Goal: Task Accomplishment & Management: Use online tool/utility

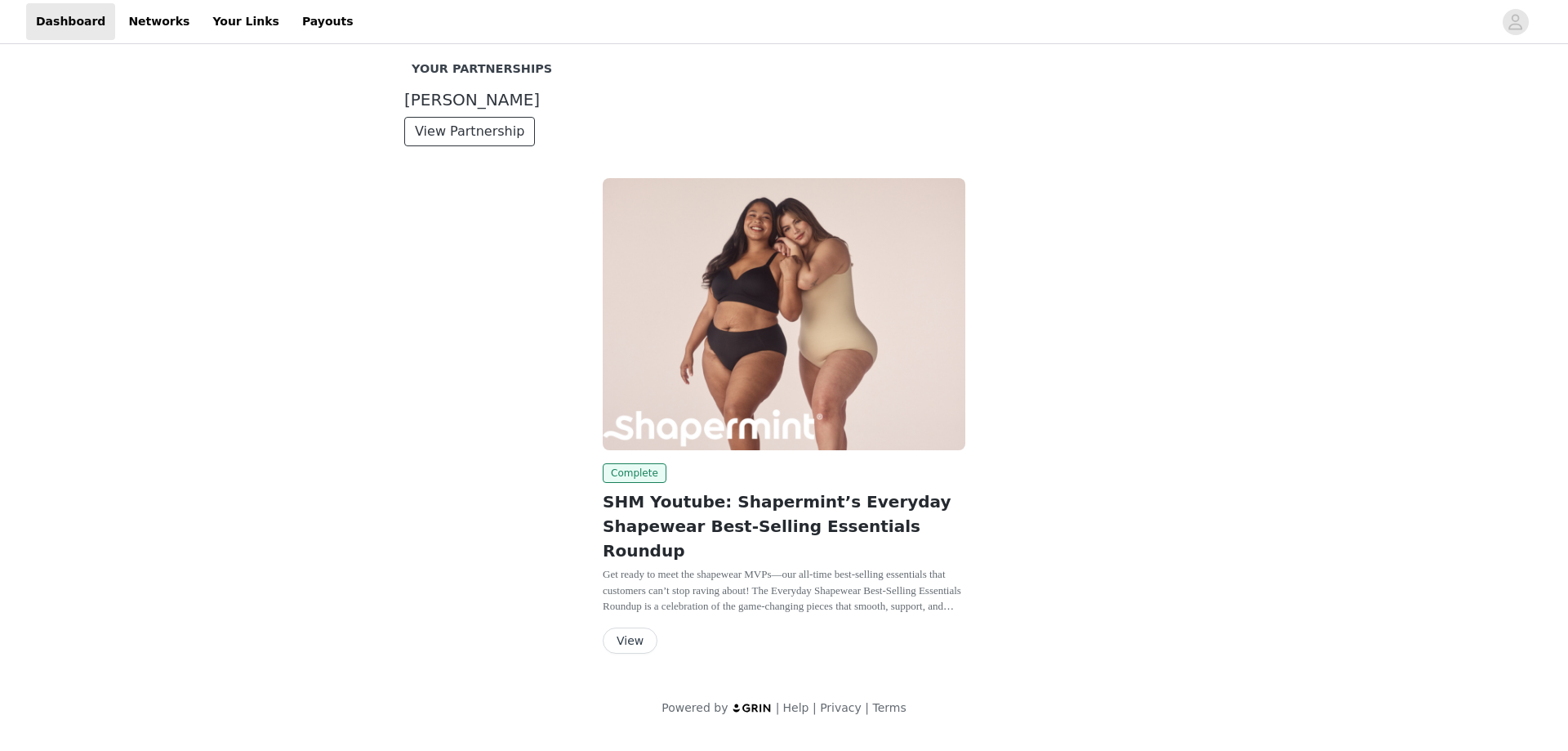
click at [480, 131] on button "View Partnership" at bounding box center [469, 131] width 131 height 30
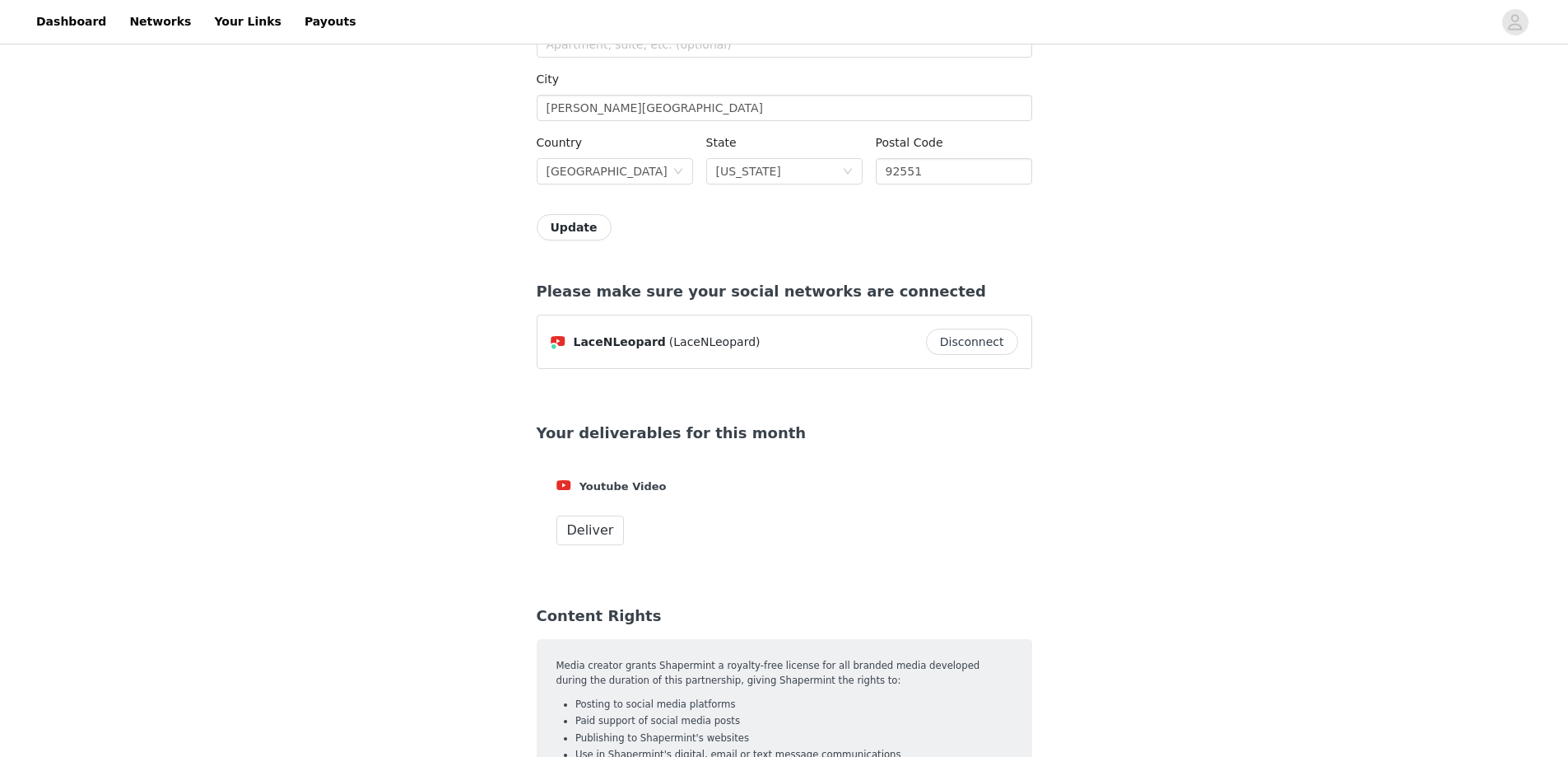
scroll to position [576, 0]
click at [607, 530] on span "Deliver" at bounding box center [590, 528] width 47 height 20
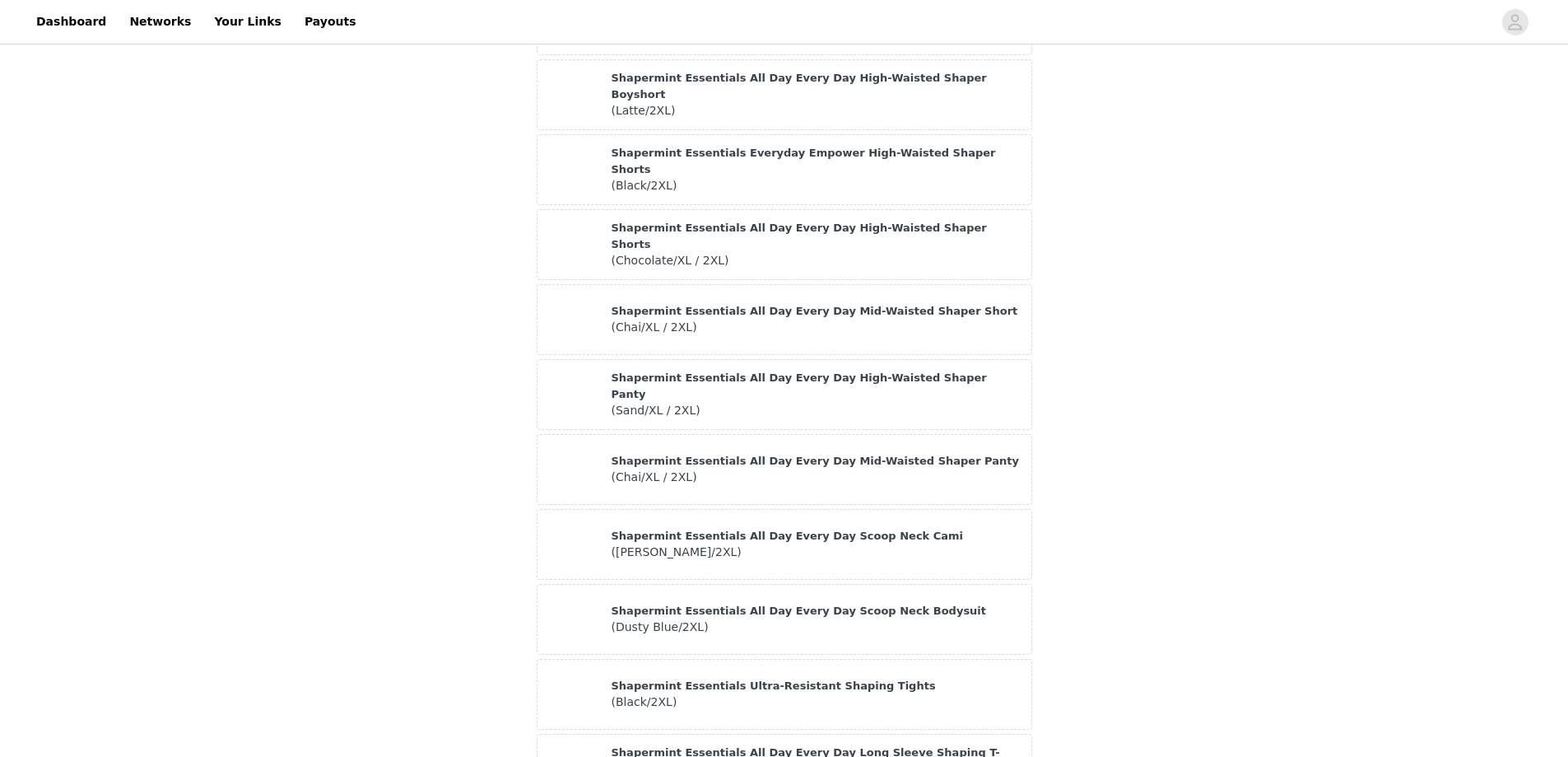
scroll to position [1820, 0]
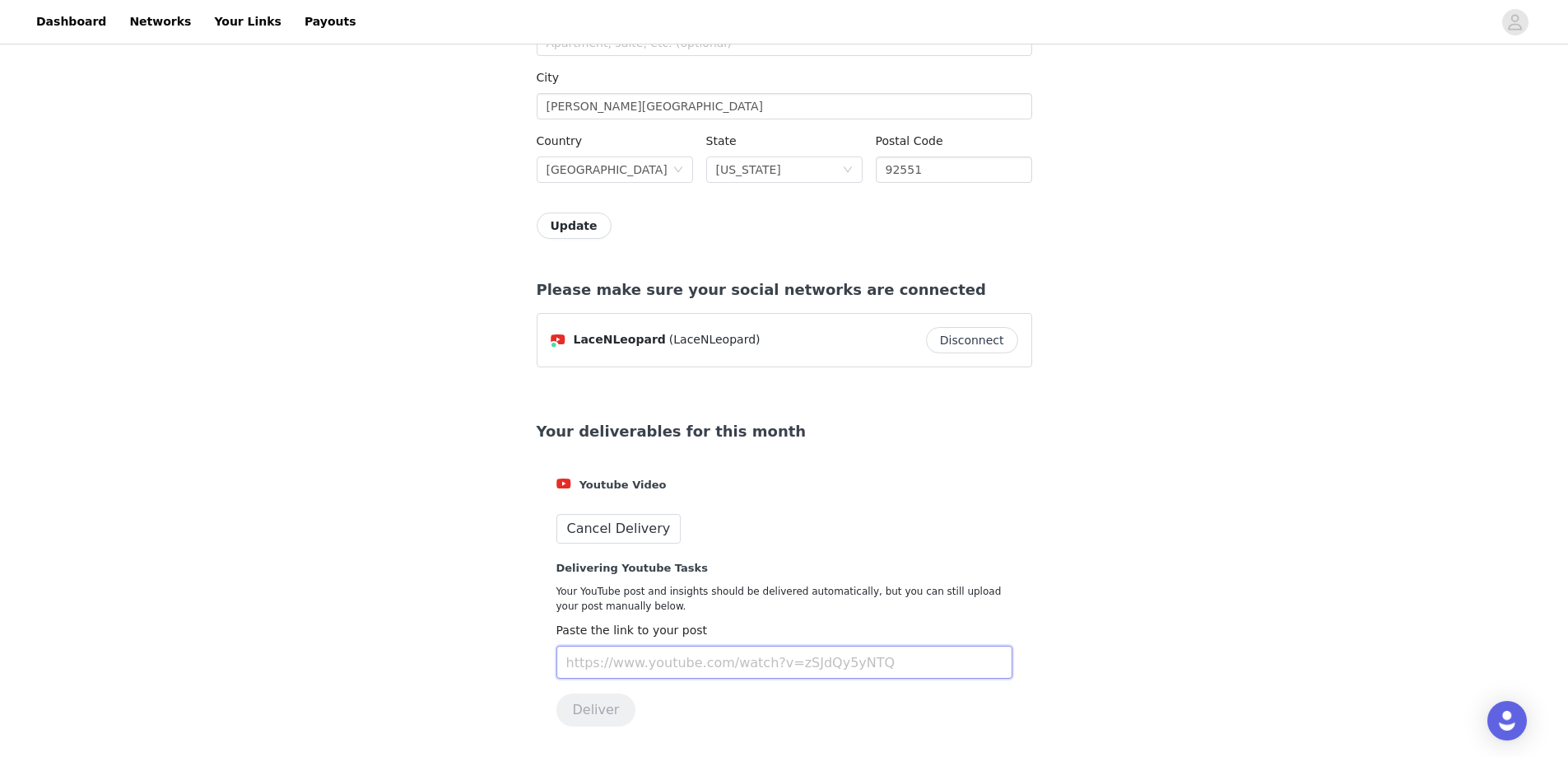
click at [630, 662] on input "text" at bounding box center [784, 662] width 456 height 33
paste input "[URL][DOMAIN_NAME]"
type input "[URL][DOMAIN_NAME]"
click at [605, 715] on button "Deliver" at bounding box center [596, 710] width 80 height 33
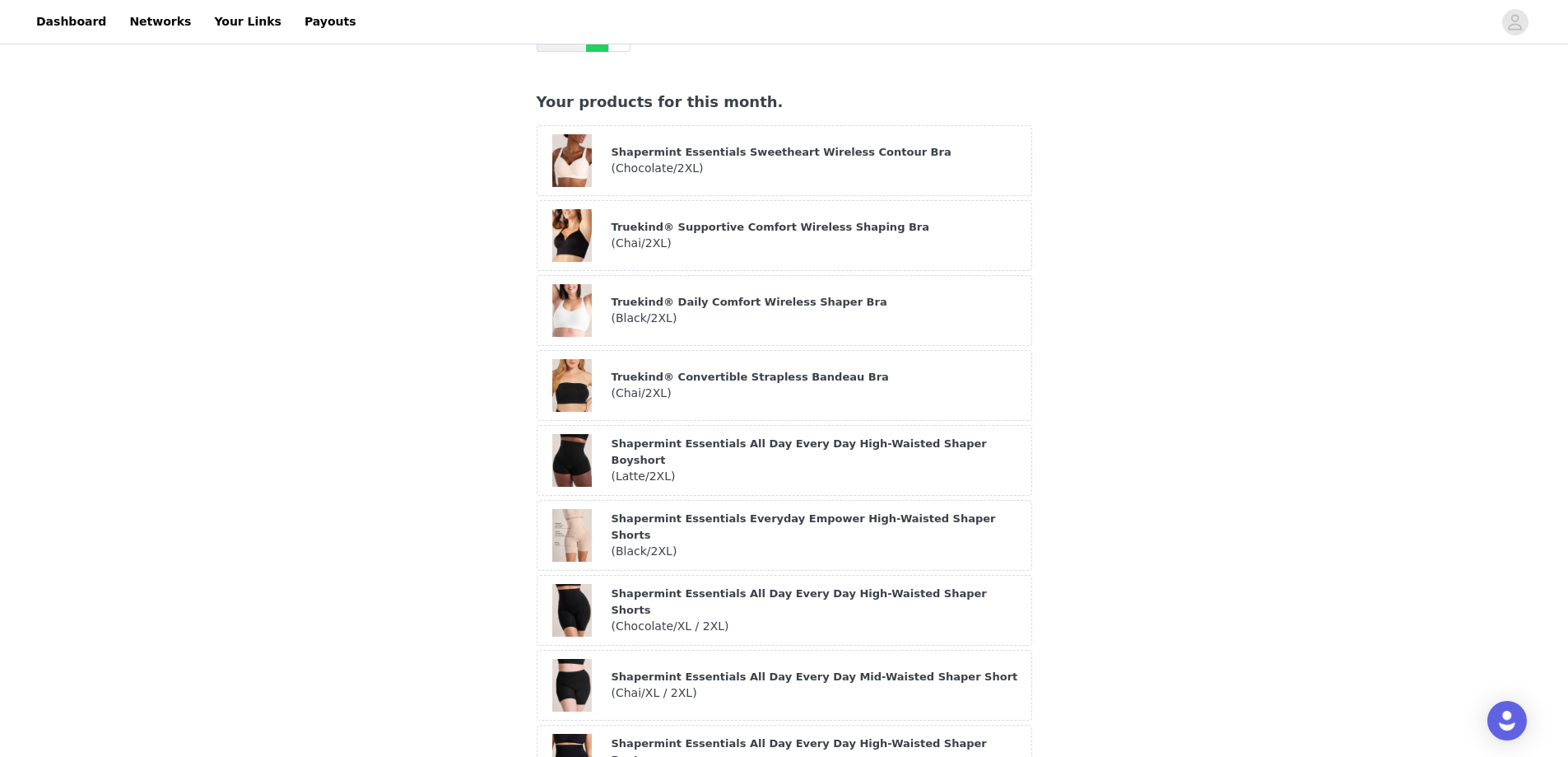
scroll to position [0, 0]
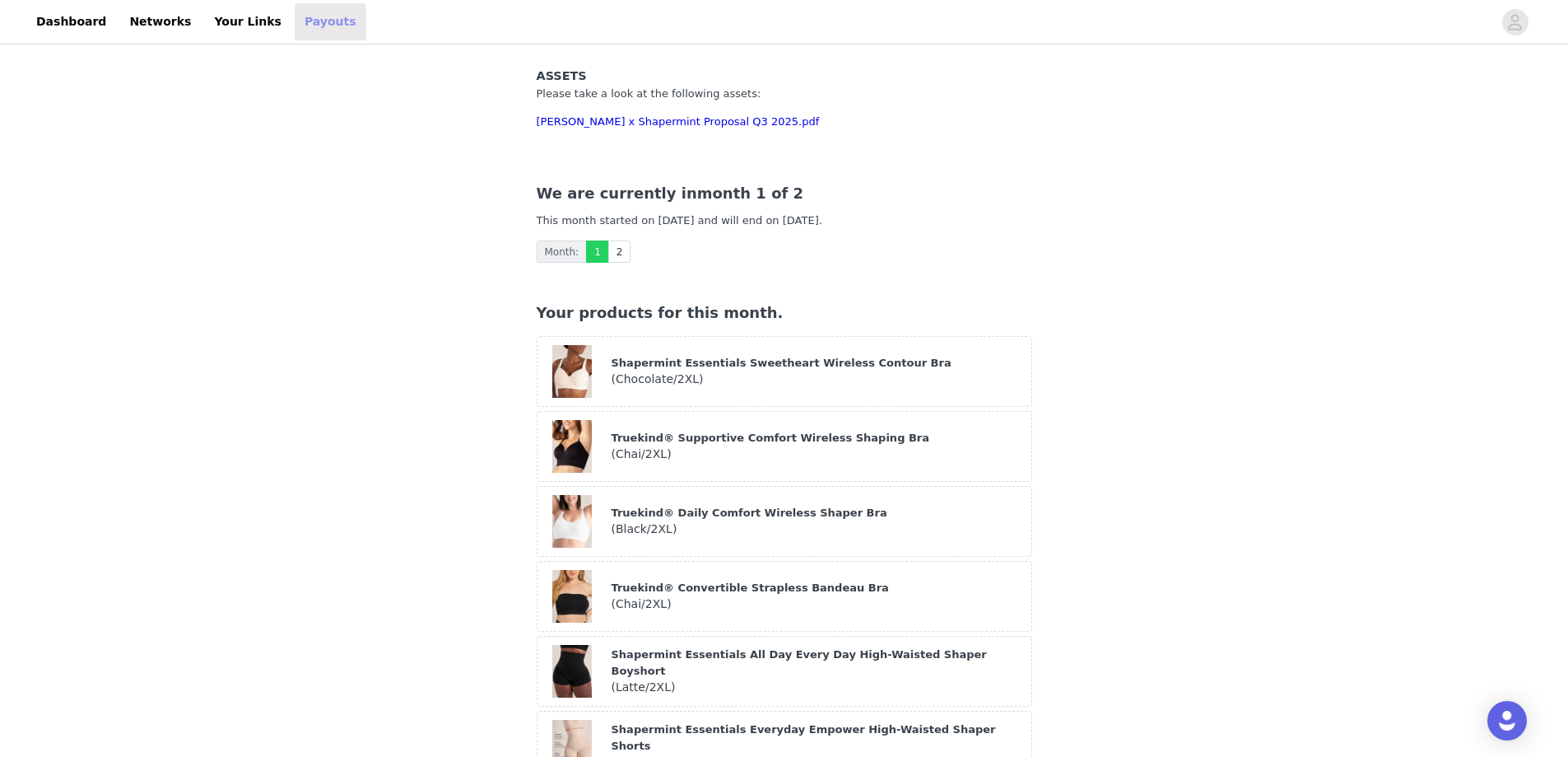
click at [294, 20] on link "Payouts" at bounding box center [330, 21] width 71 height 38
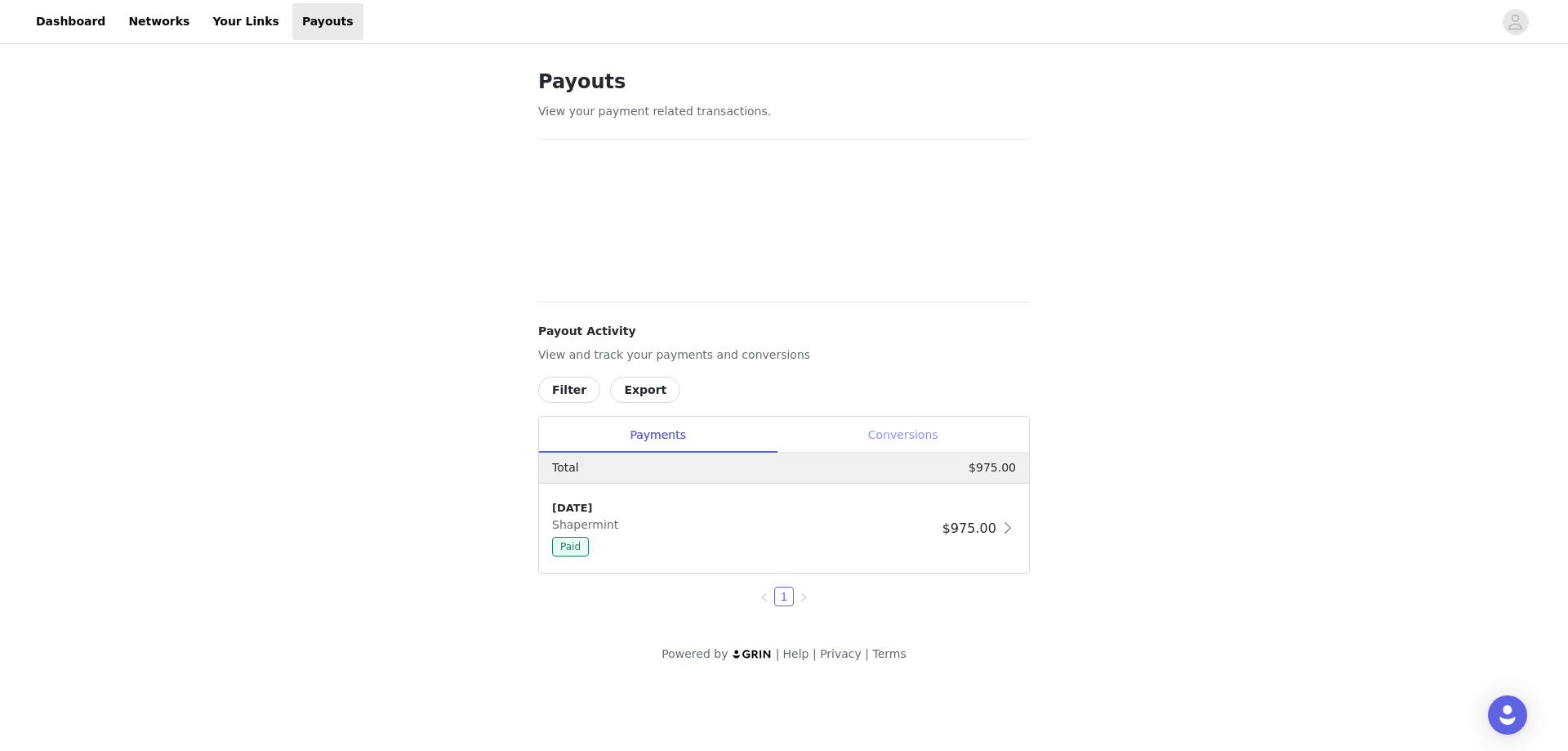
click at [908, 437] on div "Conversions" at bounding box center [902, 435] width 253 height 37
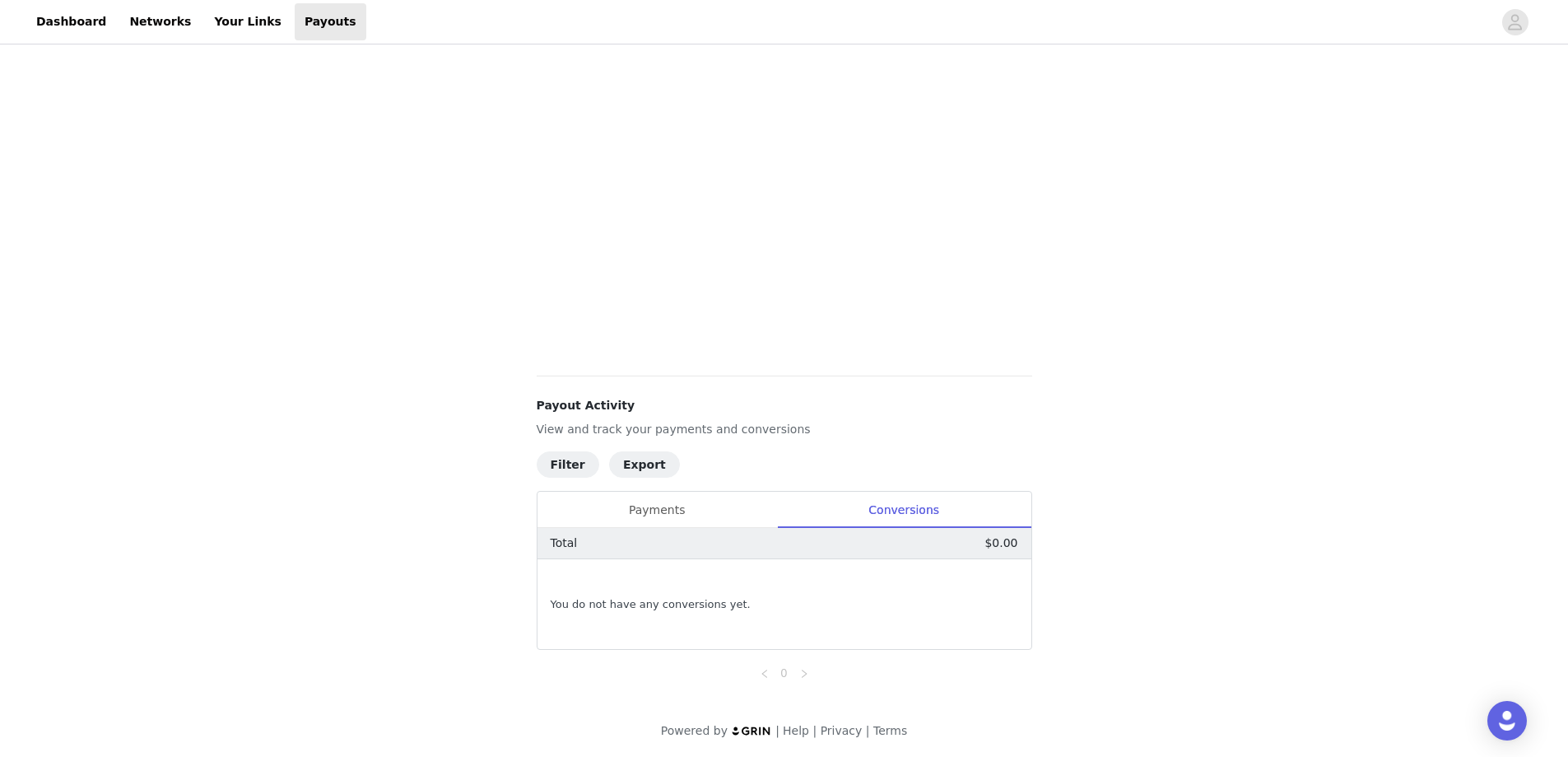
scroll to position [454, 0]
click at [650, 503] on div "Payments" at bounding box center [657, 508] width 239 height 38
click at [871, 505] on div "Conversions" at bounding box center [904, 508] width 255 height 38
click at [679, 495] on div "Payments" at bounding box center [657, 508] width 239 height 38
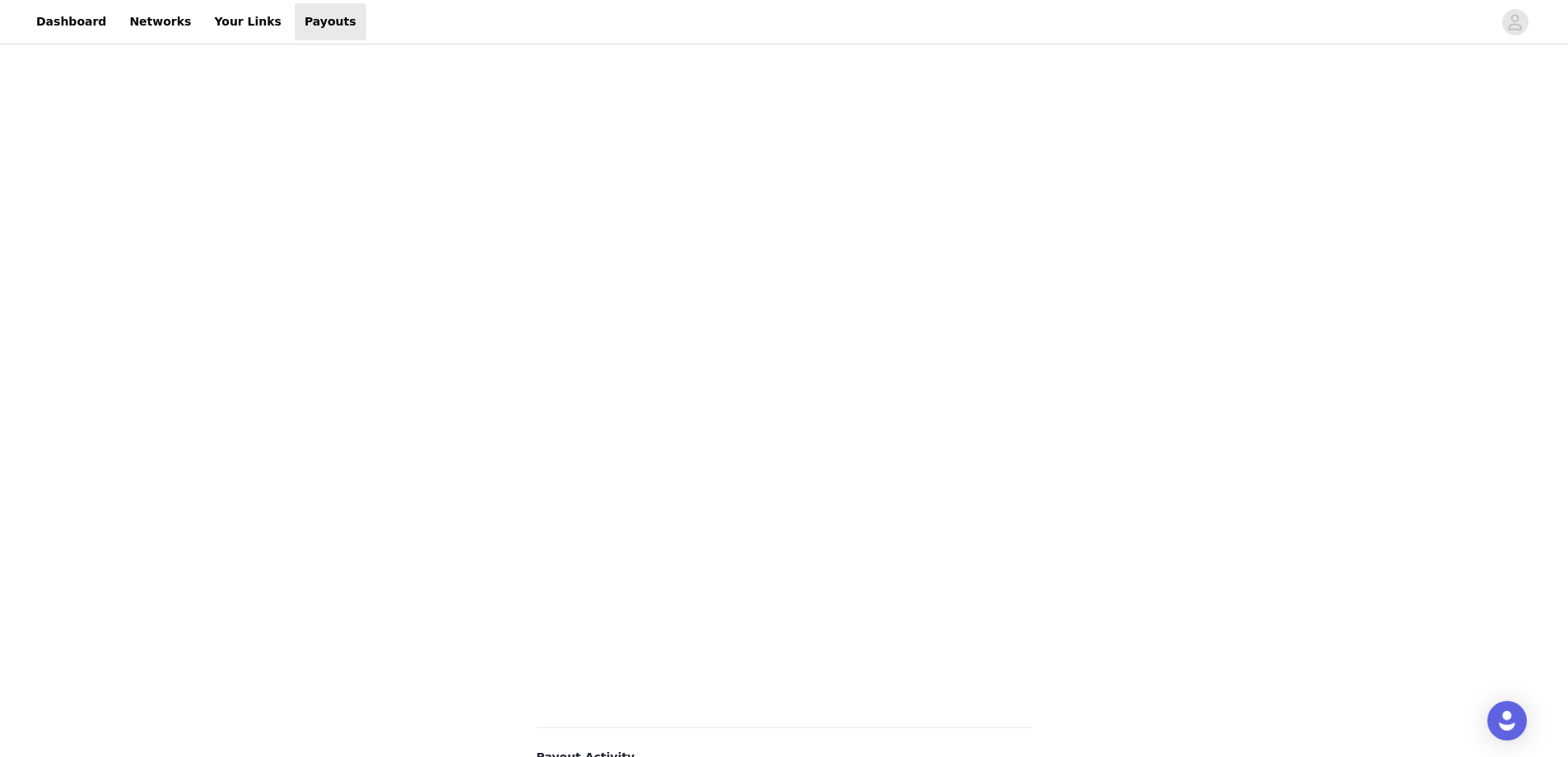
scroll to position [83, 0]
